Goal: Information Seeking & Learning: Learn about a topic

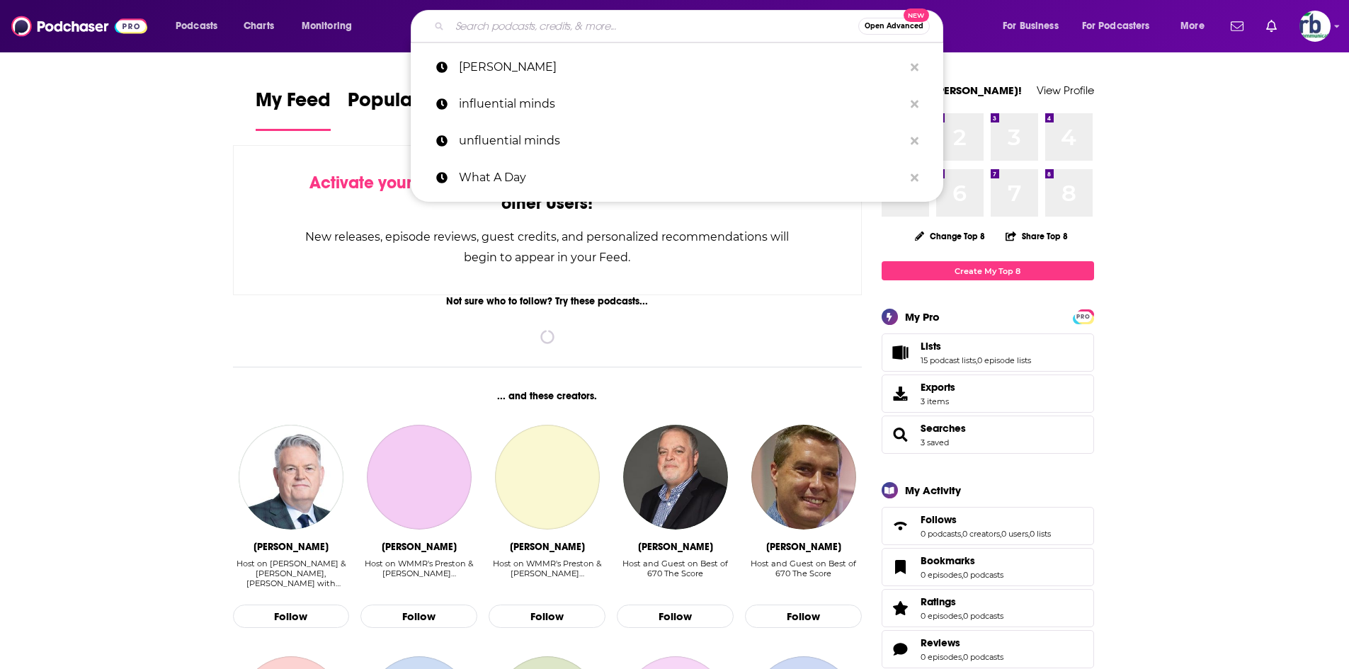
click at [534, 30] on input "Search podcasts, credits, & more..." at bounding box center [654, 26] width 408 height 23
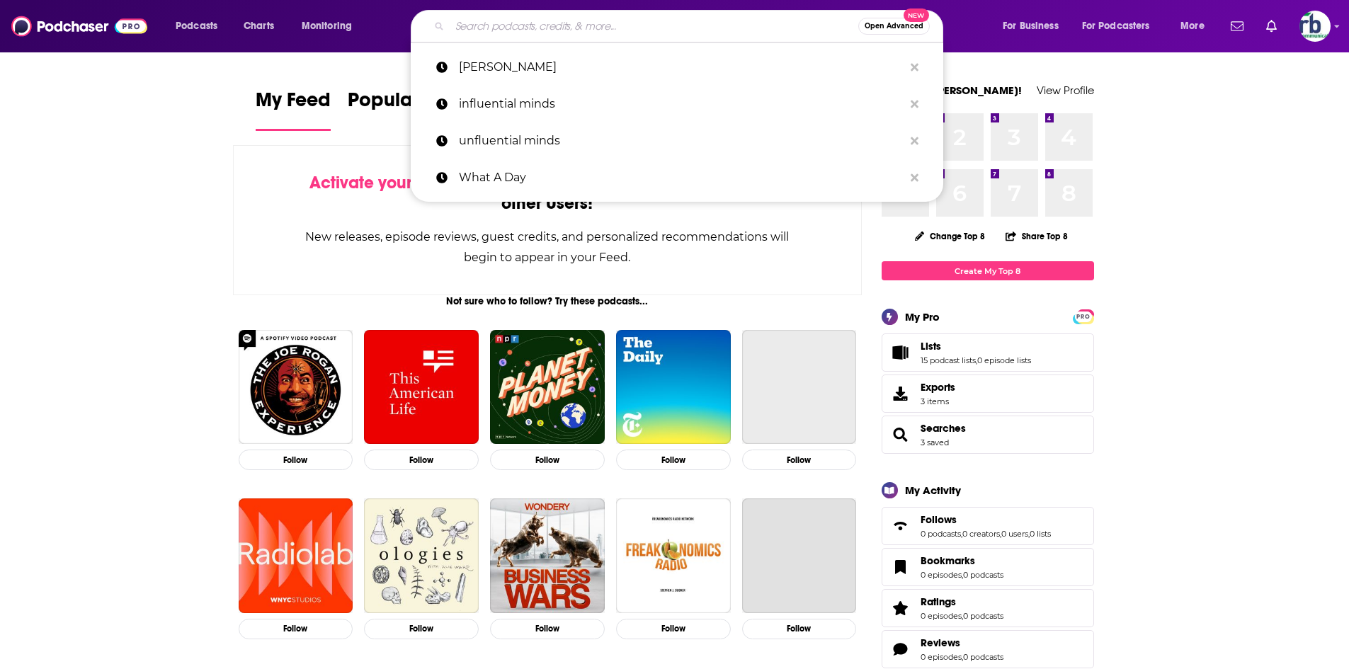
paste input "Tech Snippets [DATE]"
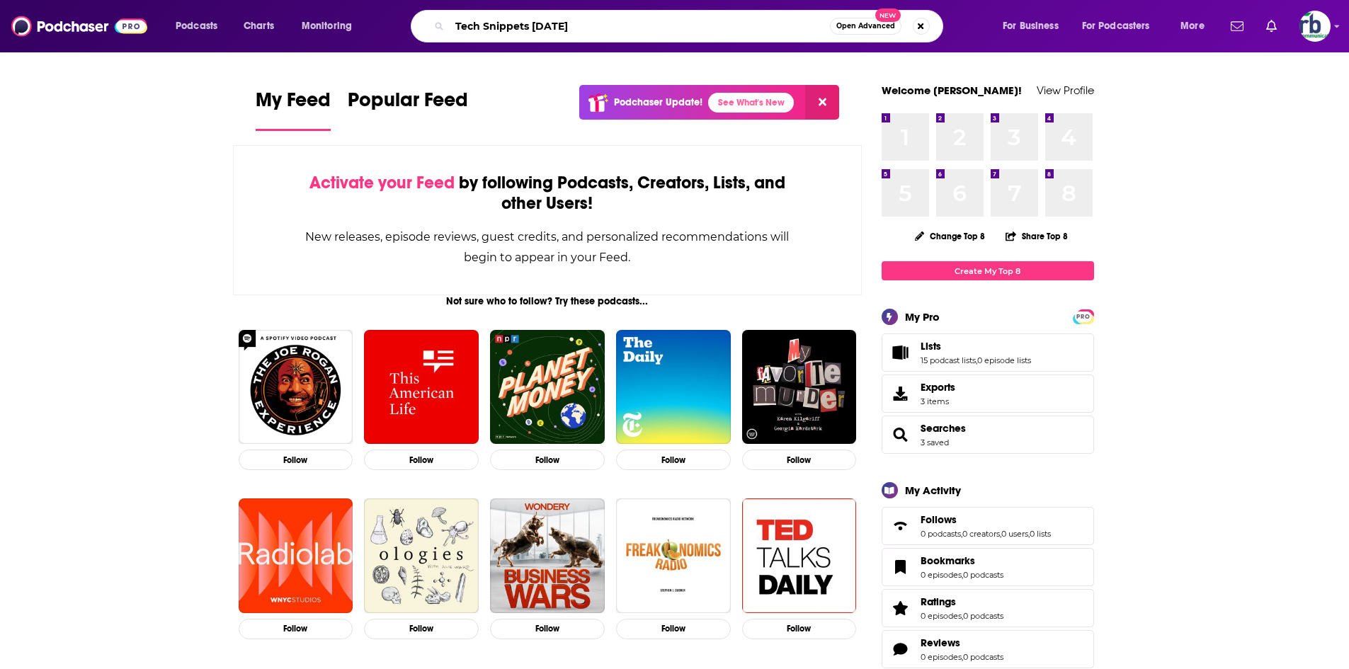
type input "Tech Snippets [DATE]"
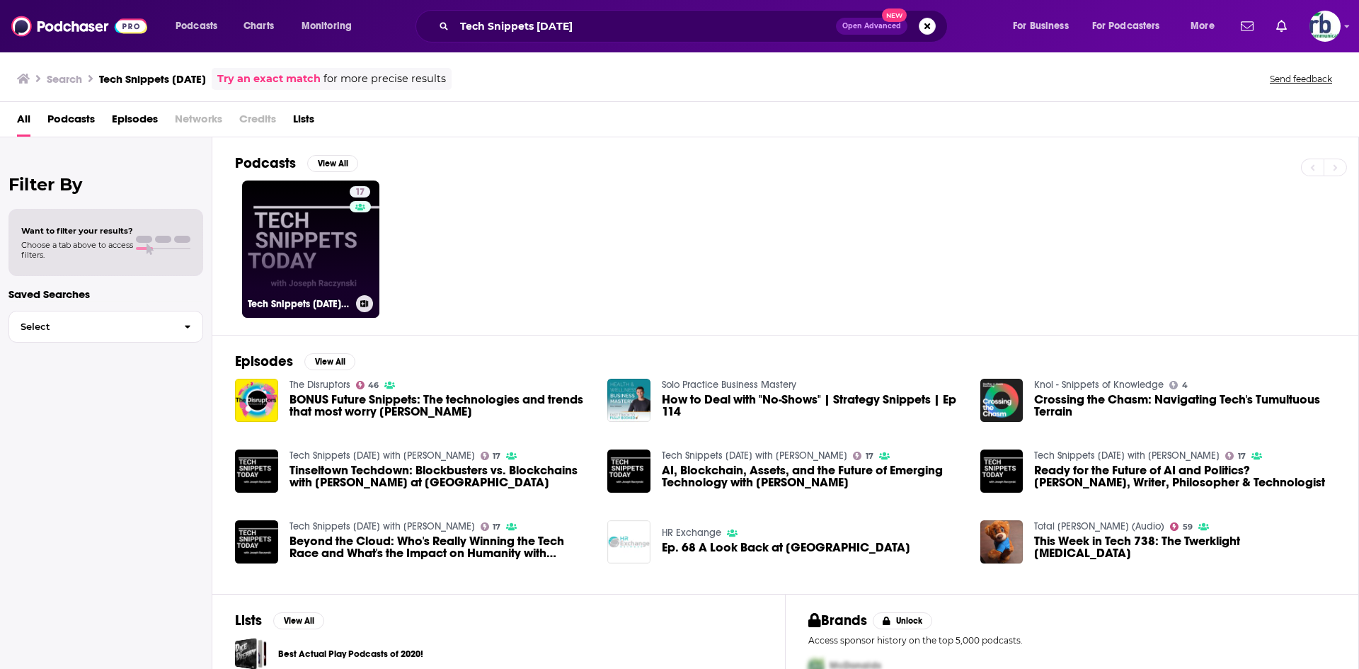
click at [331, 277] on link "17 Tech Snippets [DATE] with [PERSON_NAME]" at bounding box center [310, 249] width 137 height 137
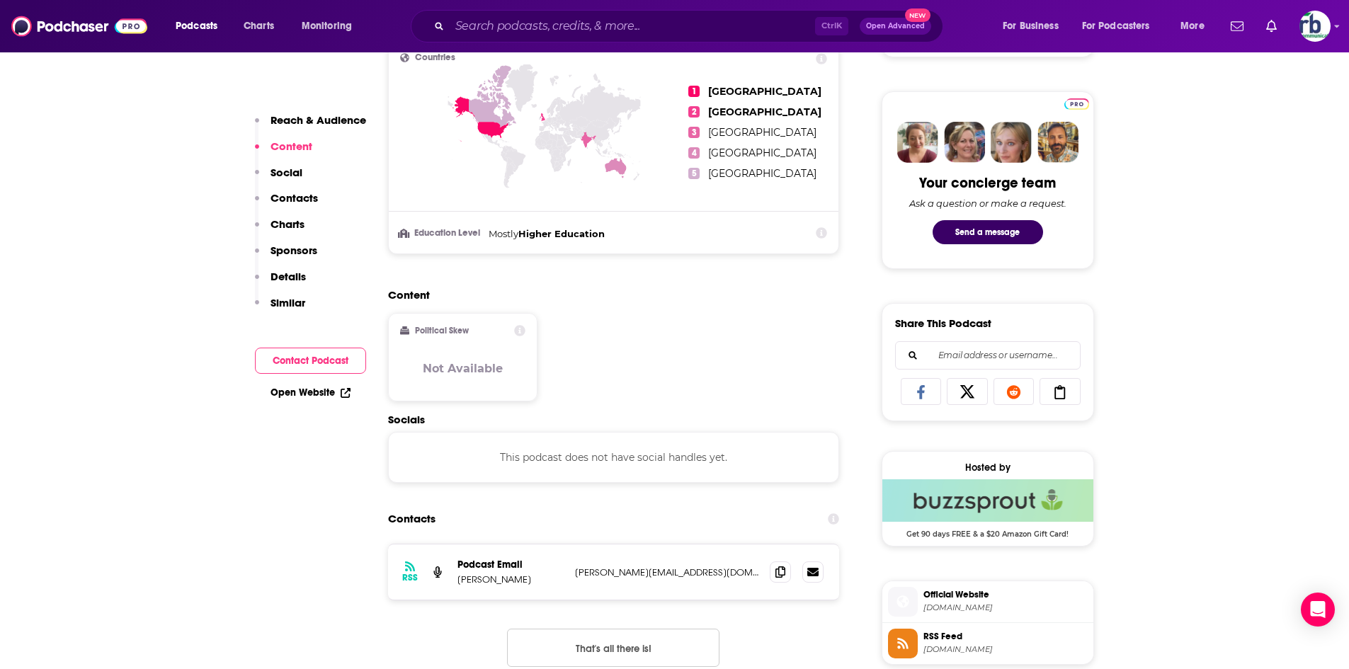
scroll to position [991, 0]
